Goal: Task Accomplishment & Management: Manage account settings

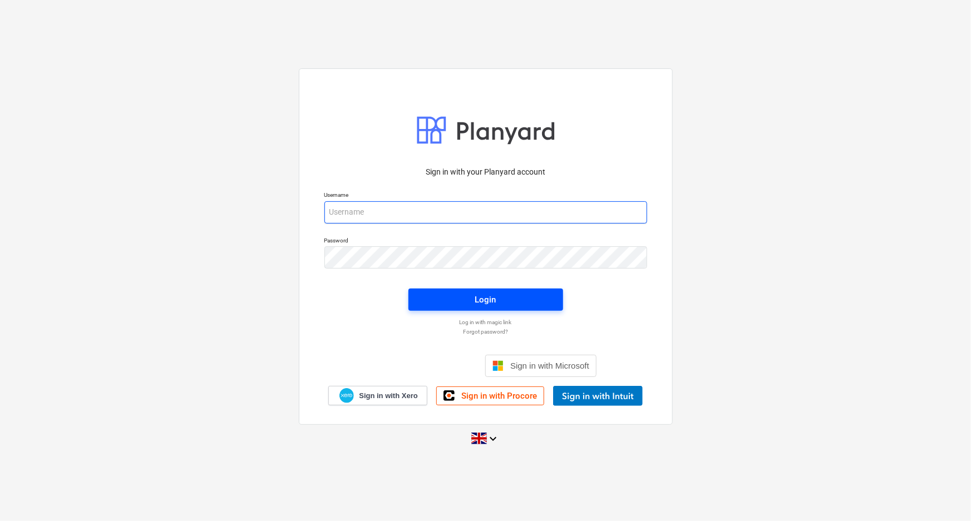
type input "[EMAIL_ADDRESS][DOMAIN_NAME]"
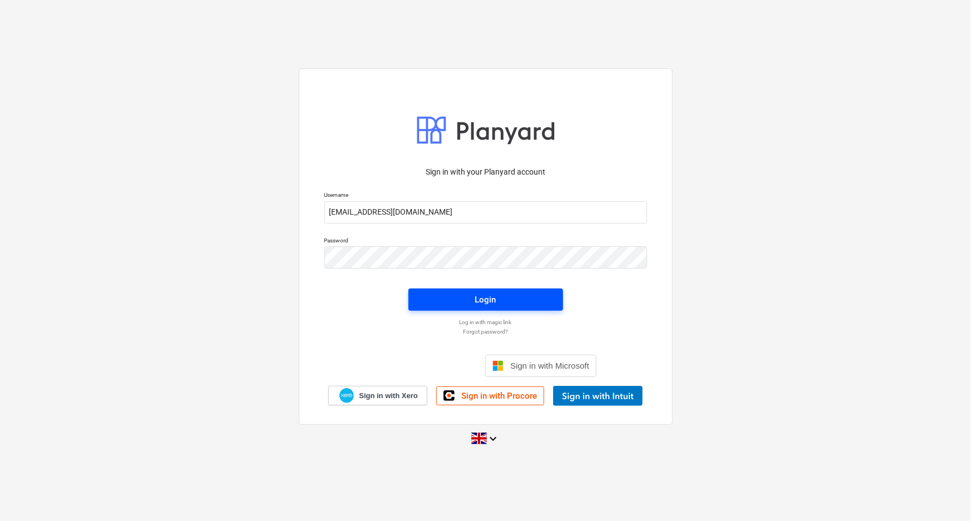
click at [441, 294] on span "Login" at bounding box center [486, 300] width 128 height 14
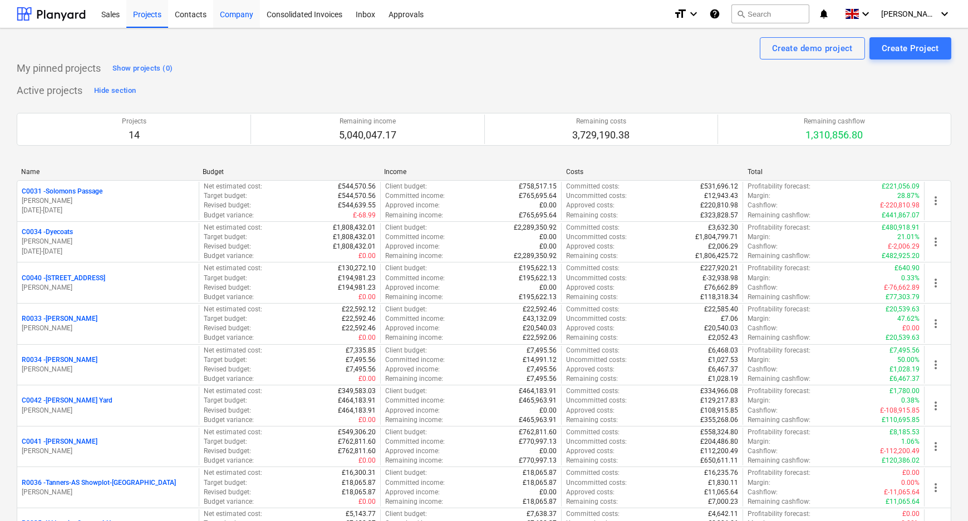
click at [239, 18] on div "Company" at bounding box center [236, 13] width 47 height 28
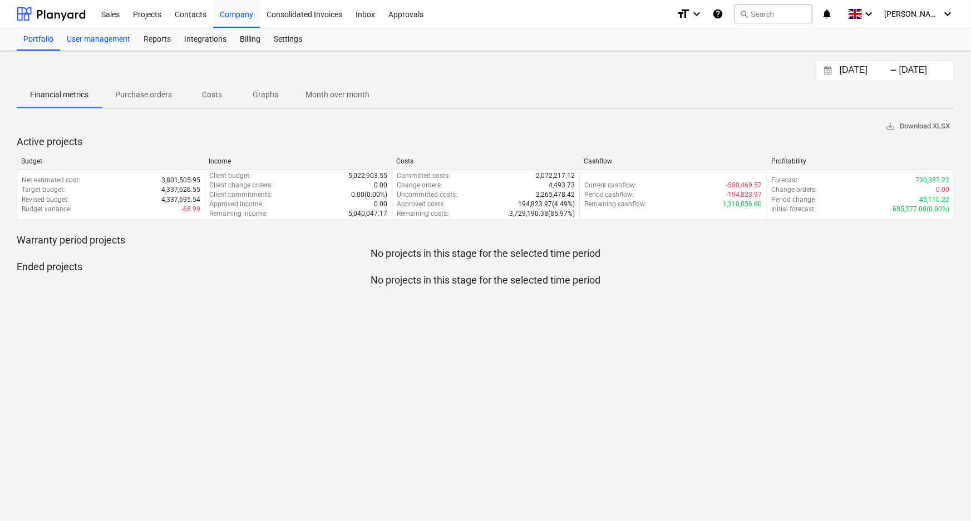
click at [123, 39] on div "User management" at bounding box center [98, 39] width 77 height 22
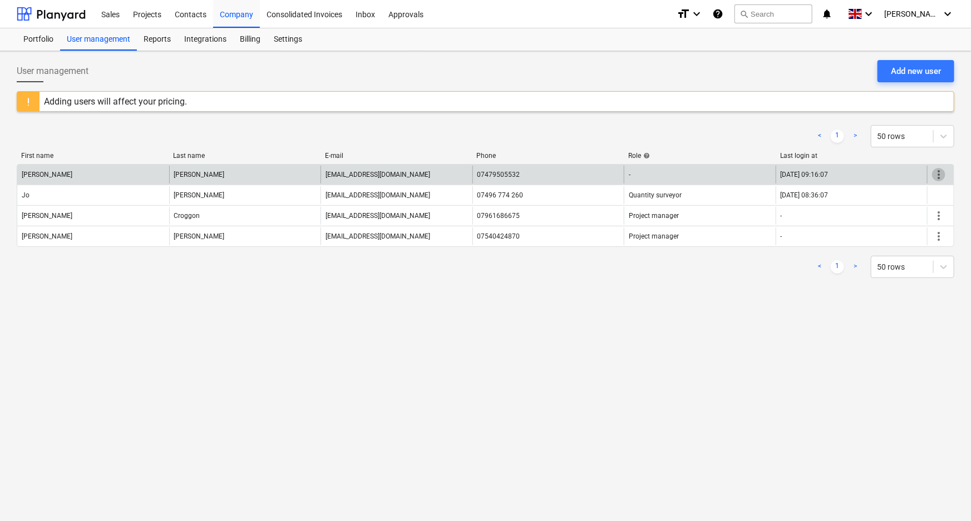
click at [938, 177] on span "more_vert" at bounding box center [938, 174] width 13 height 13
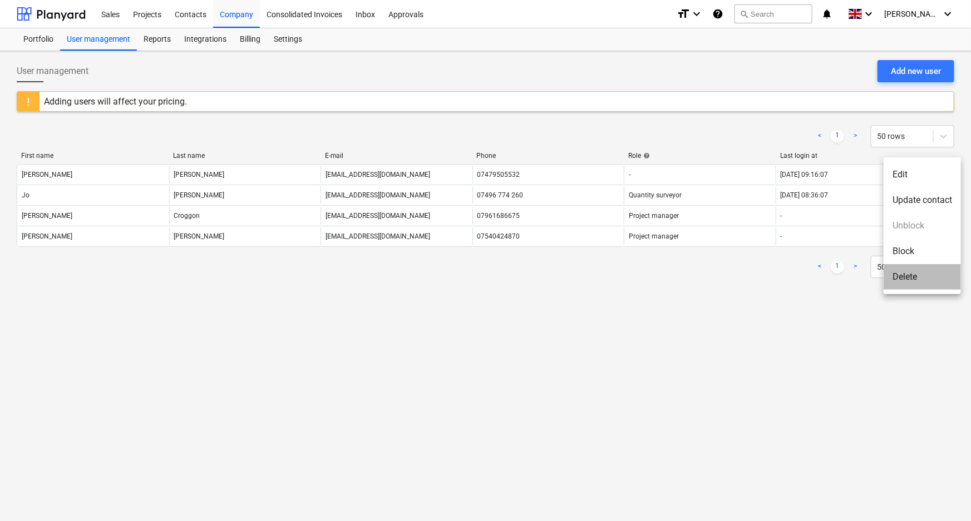
click at [916, 271] on li "Delete" at bounding box center [922, 277] width 77 height 26
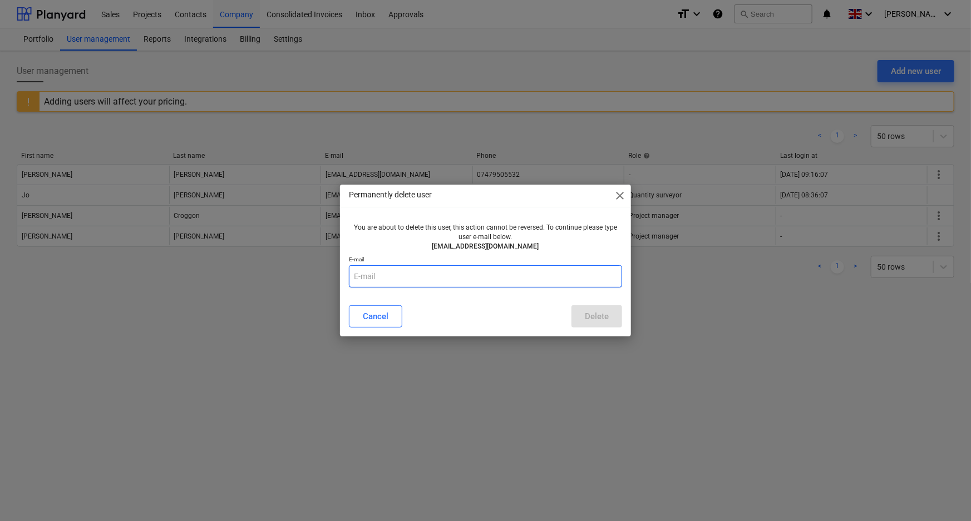
click at [520, 270] on input "text" at bounding box center [486, 276] width 274 height 22
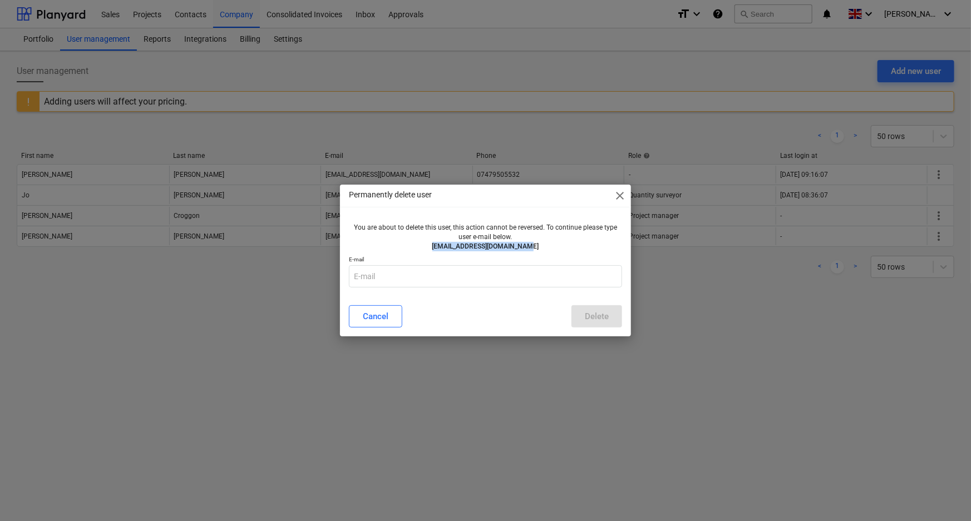
drag, startPoint x: 531, startPoint y: 248, endPoint x: 441, endPoint y: 250, distance: 90.7
click at [441, 250] on p "[EMAIL_ADDRESS][DOMAIN_NAME]" at bounding box center [485, 246] width 265 height 9
copy p "[EMAIL_ADDRESS][DOMAIN_NAME]"
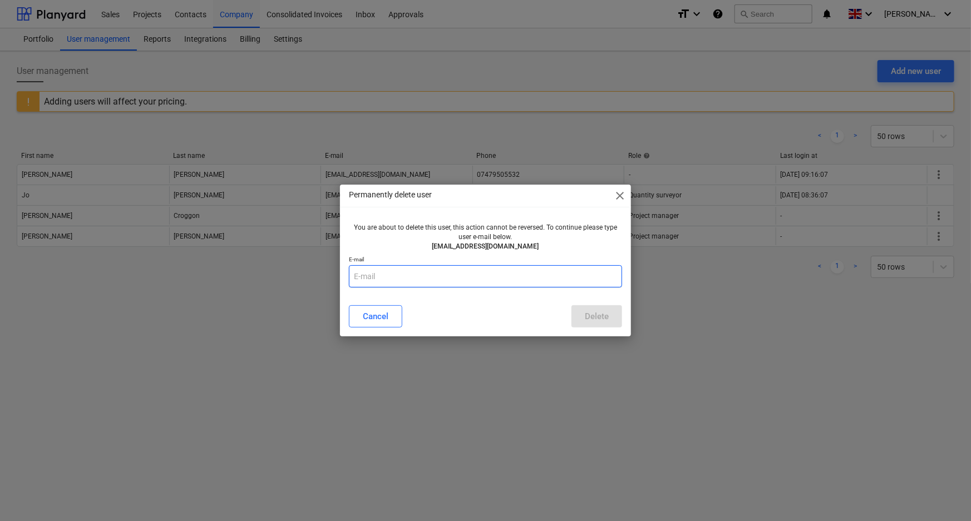
click at [445, 274] on input "text" at bounding box center [486, 276] width 274 height 22
paste input "[EMAIL_ADDRESS][DOMAIN_NAME]"
type input "[EMAIL_ADDRESS][DOMAIN_NAME]"
click at [609, 312] on button "Delete" at bounding box center [596, 316] width 51 height 22
